Goal: Communication & Community: Share content

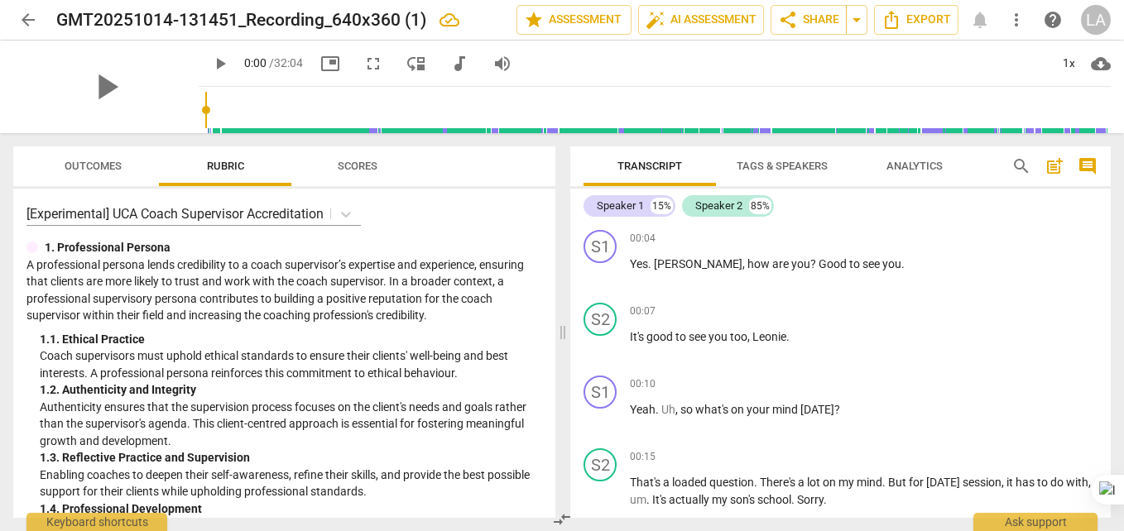
scroll to position [8445, 0]
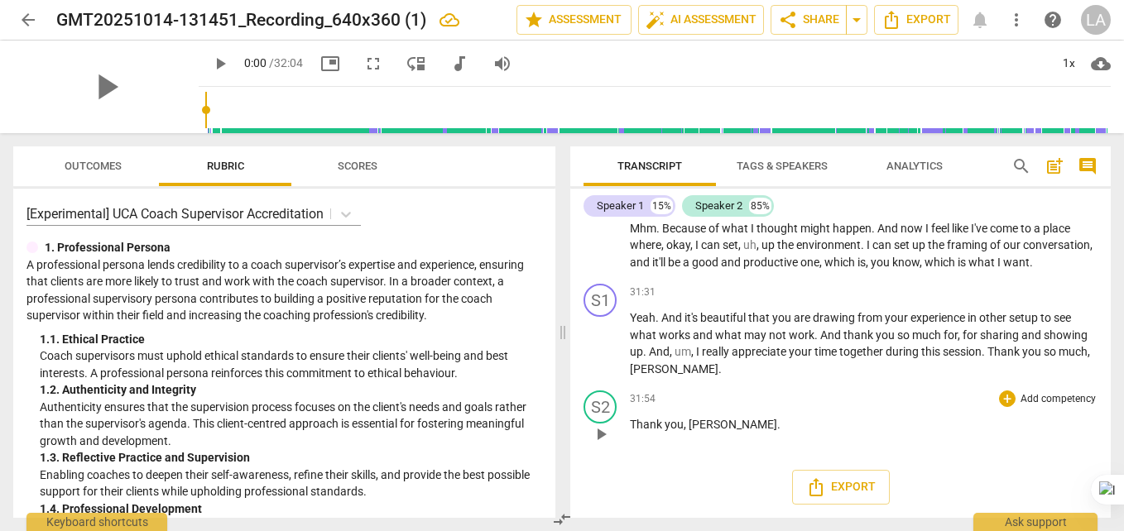
click at [828, 406] on div "31:54 + Add competency keyboard_arrow_right" at bounding box center [864, 399] width 468 height 17
click at [645, 164] on span "Transcript" at bounding box center [650, 166] width 65 height 12
click at [923, 161] on span "Analytics" at bounding box center [915, 166] width 56 height 12
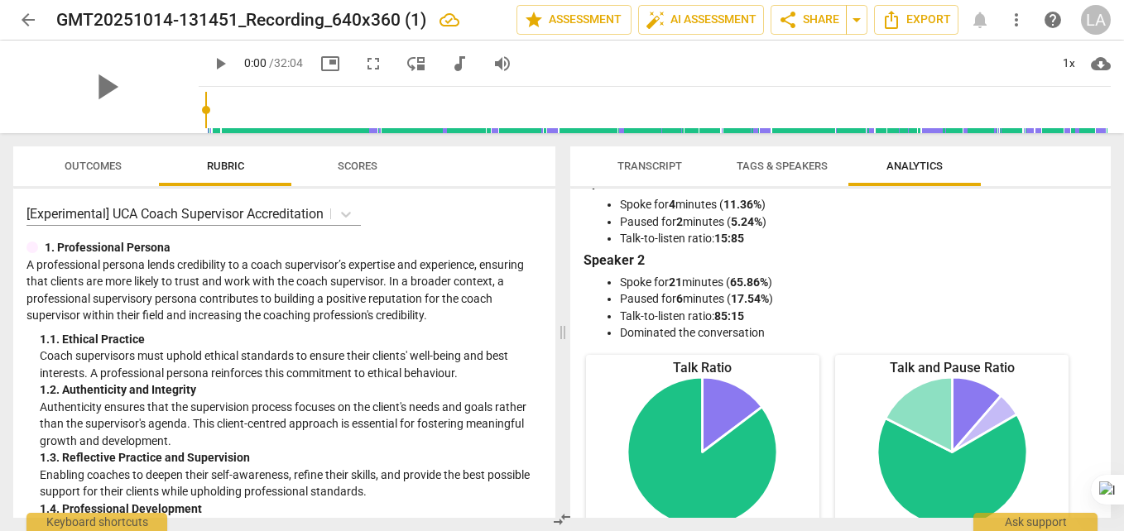
scroll to position [0, 0]
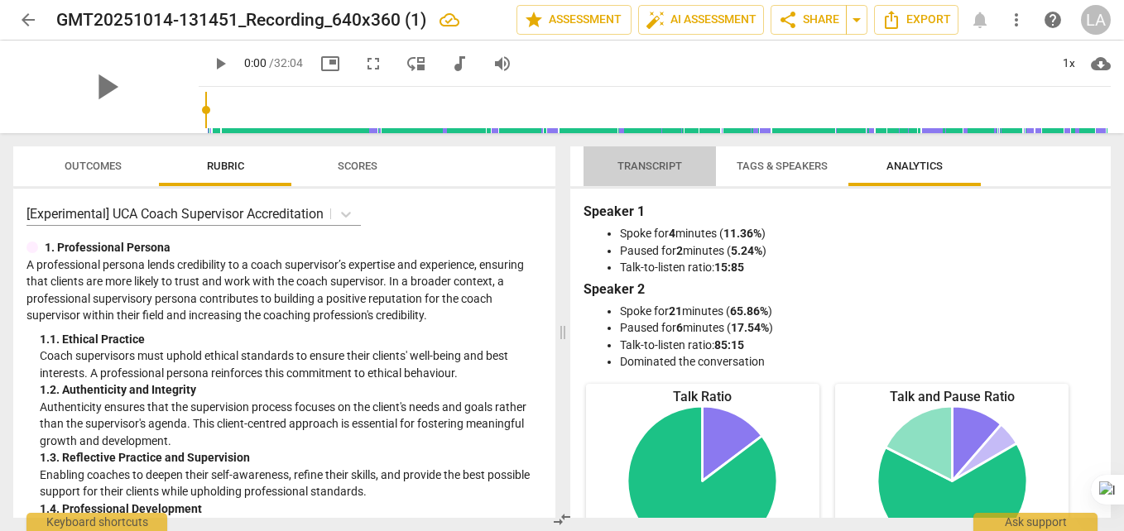
click at [659, 161] on span "Transcript" at bounding box center [650, 166] width 65 height 12
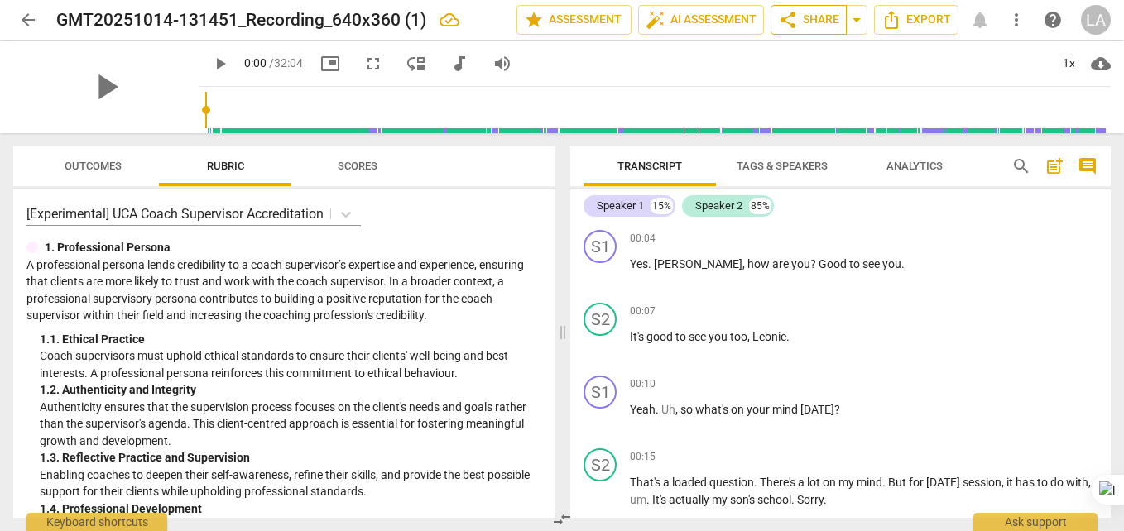
click at [824, 17] on span "share Share" at bounding box center [808, 20] width 61 height 20
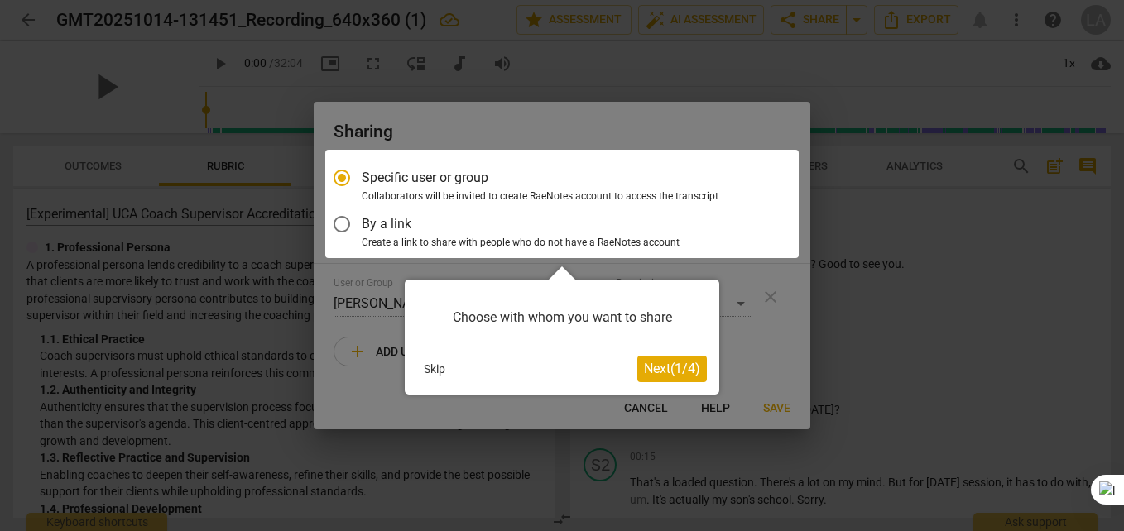
click at [991, 250] on div at bounding box center [562, 265] width 1124 height 531
click at [772, 295] on div at bounding box center [562, 265] width 1124 height 531
click at [439, 370] on button "Skip" at bounding box center [434, 369] width 35 height 25
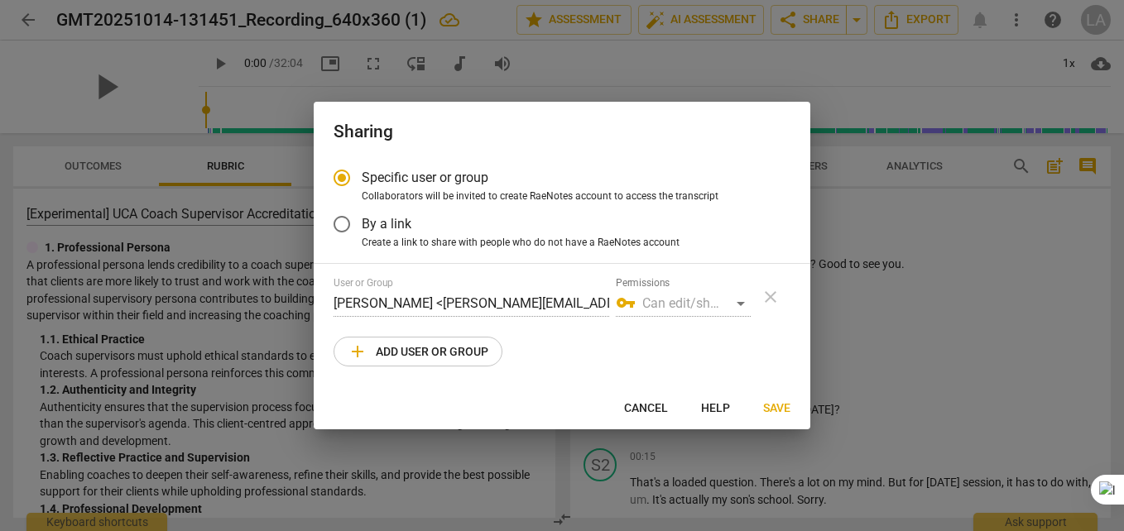
click at [983, 268] on div at bounding box center [562, 265] width 1124 height 531
radio input "false"
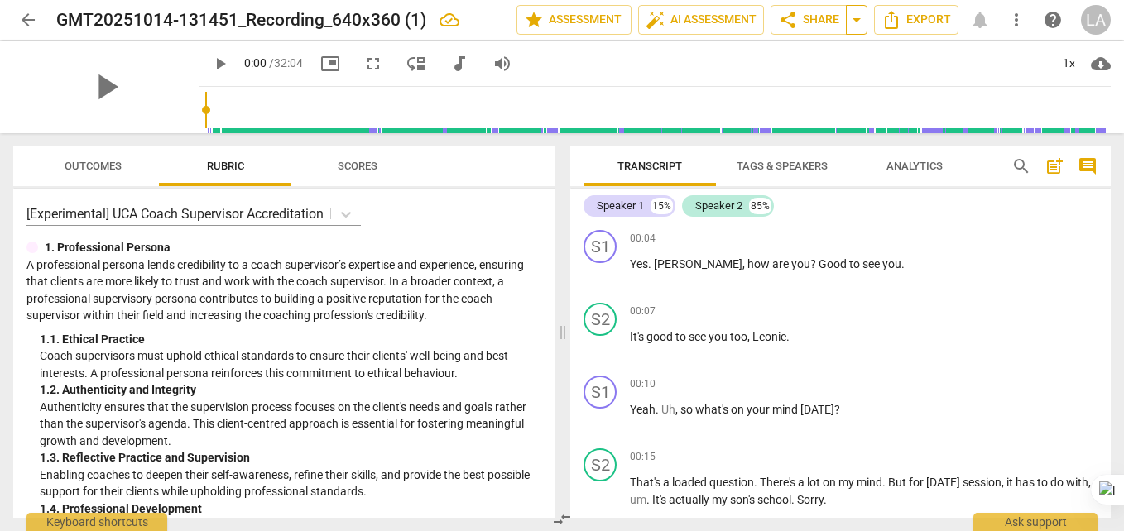
click at [860, 20] on span "arrow_drop_down" at bounding box center [857, 20] width 20 height 20
click at [815, 17] on span "share Share" at bounding box center [808, 20] width 61 height 20
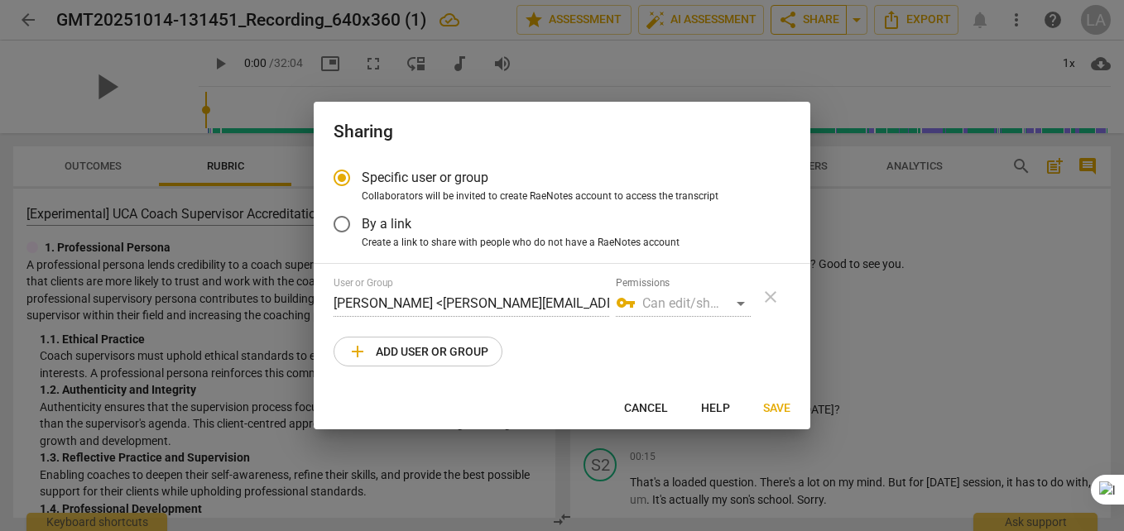
radio input "false"
click at [341, 226] on input "By a link" at bounding box center [342, 224] width 40 height 40
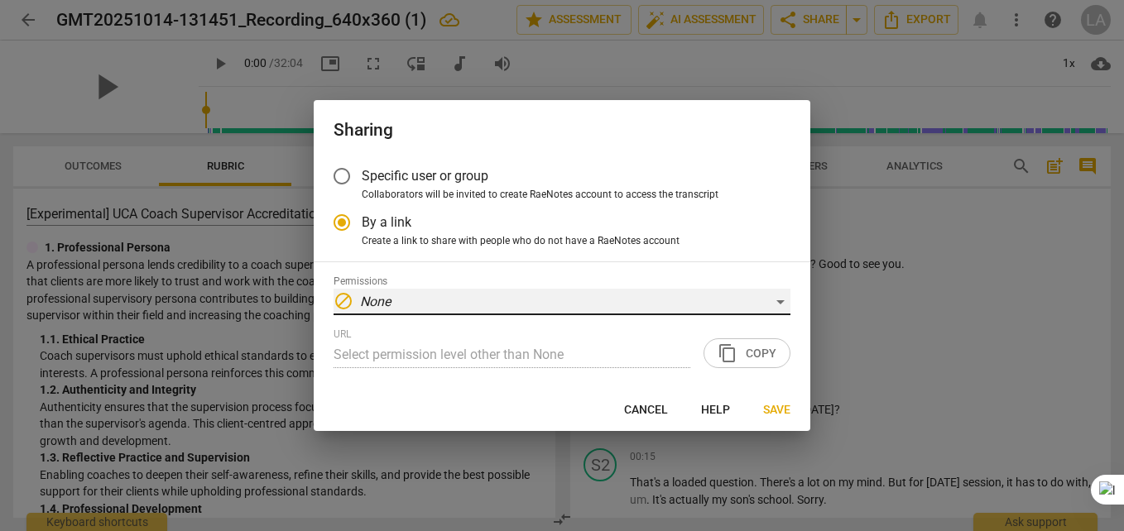
click at [780, 304] on div "block None" at bounding box center [562, 302] width 457 height 26
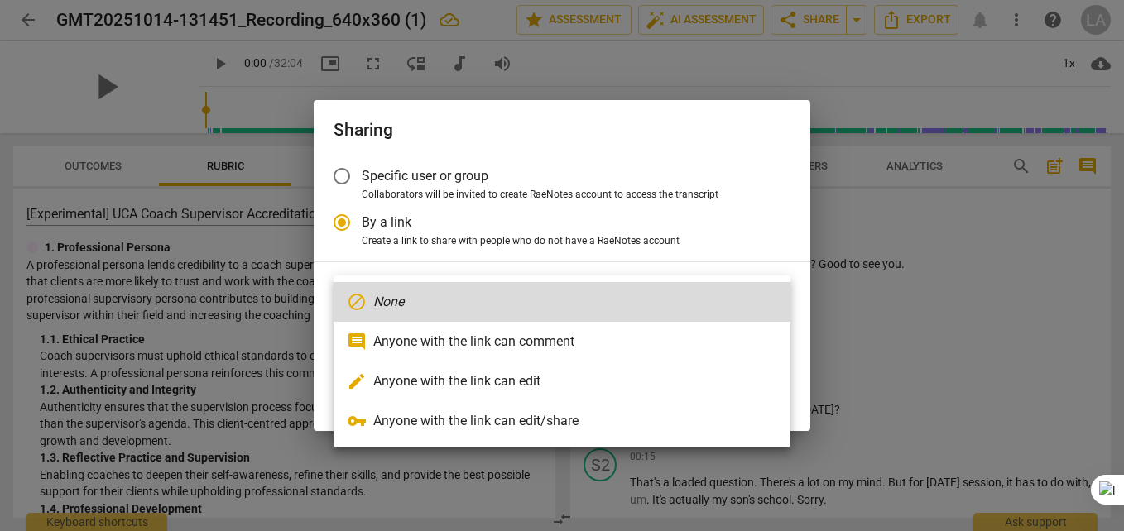
click at [476, 337] on li "comment Anyone with the link can comment" at bounding box center [562, 342] width 457 height 40
radio input "false"
type input "https://app.raenotes.com/meeting/8fc2f1a0753a445bbd7bb30377220a04?success=5"
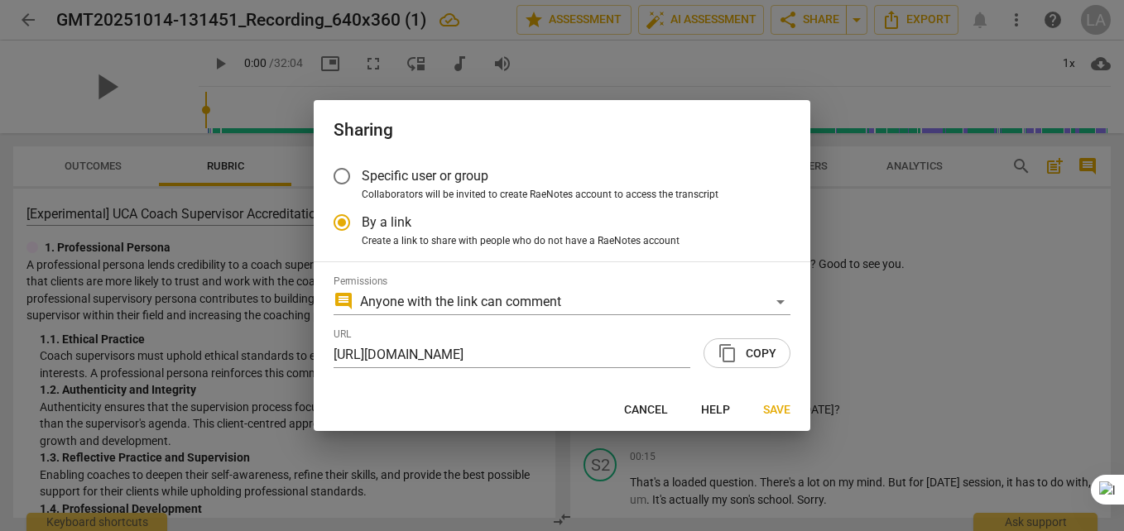
click at [935, 243] on div at bounding box center [562, 265] width 1124 height 531
radio input "false"
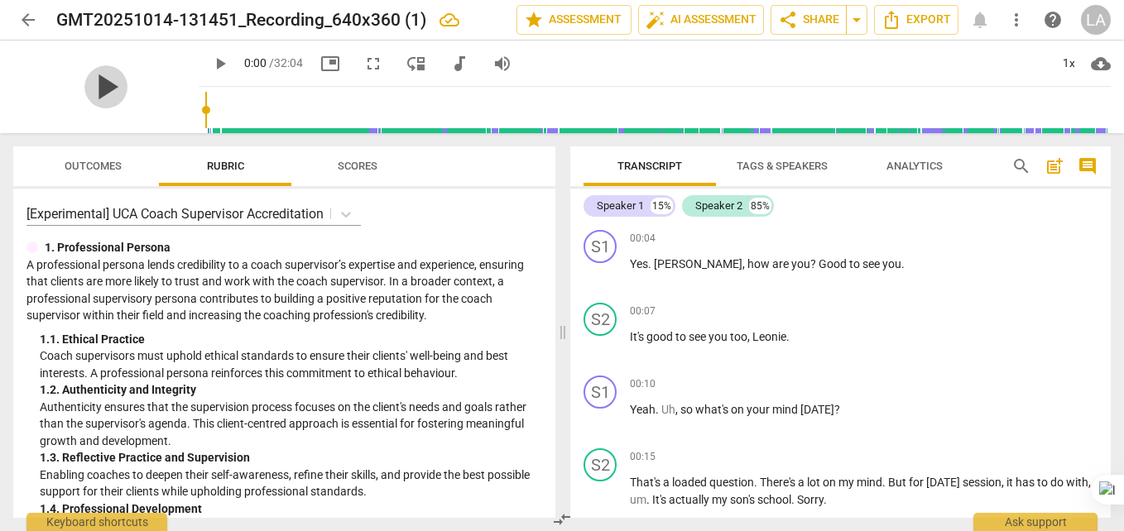
click at [91, 76] on span "play_arrow" at bounding box center [105, 86] width 43 height 43
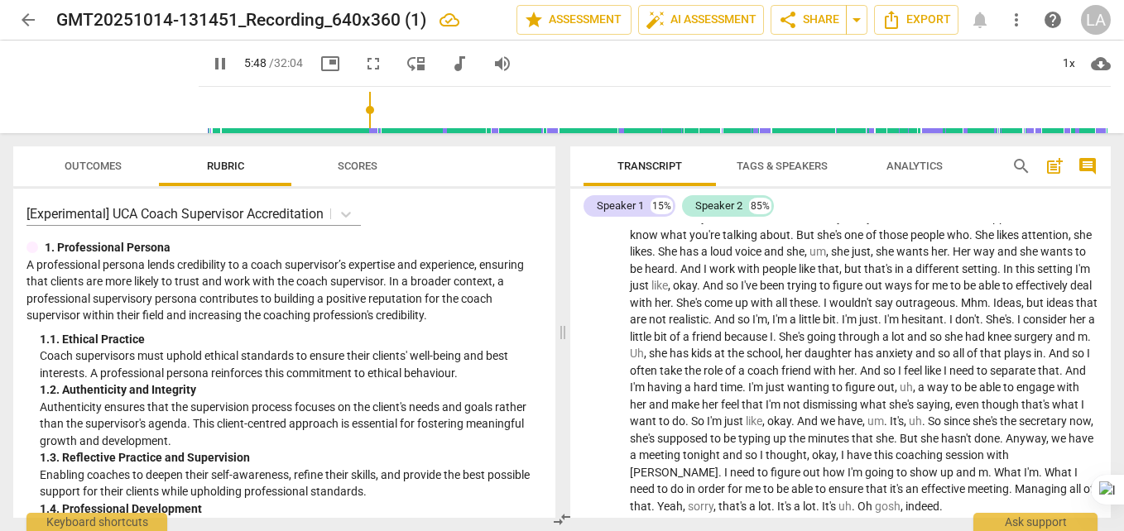
scroll to position [1278, 0]
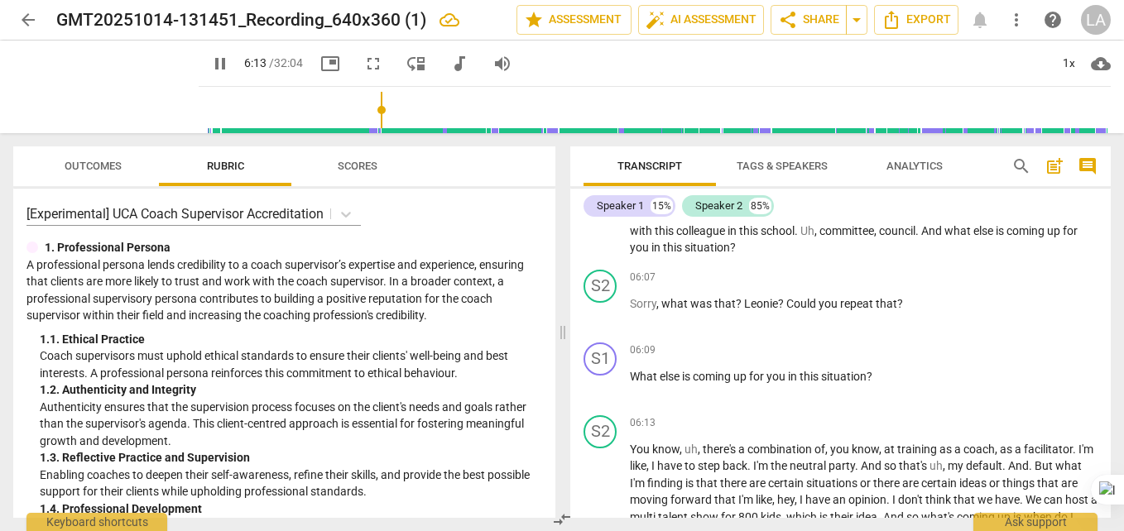
type input "374"
